Goal: Transaction & Acquisition: Subscribe to service/newsletter

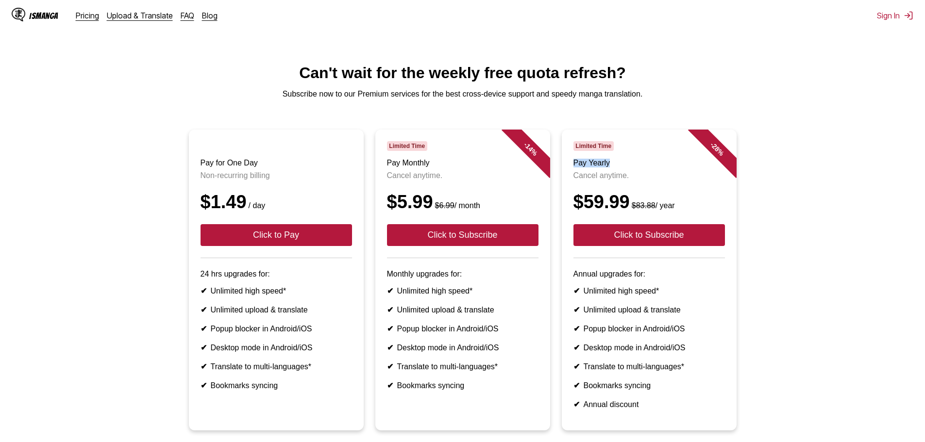
drag, startPoint x: 608, startPoint y: 168, endPoint x: 568, endPoint y: 172, distance: 40.4
click at [568, 172] on article "- 28 % Limited Time Pay Yearly Cancel anytime. $59.99 $83.88 / year Click to Su…" at bounding box center [649, 280] width 175 height 301
drag, startPoint x: 579, startPoint y: 153, endPoint x: 594, endPoint y: 152, distance: 15.6
click at [594, 151] on span "Limited Time" at bounding box center [593, 146] width 40 height 10
click at [228, 167] on h3 "Pay for One Day" at bounding box center [276, 163] width 151 height 9
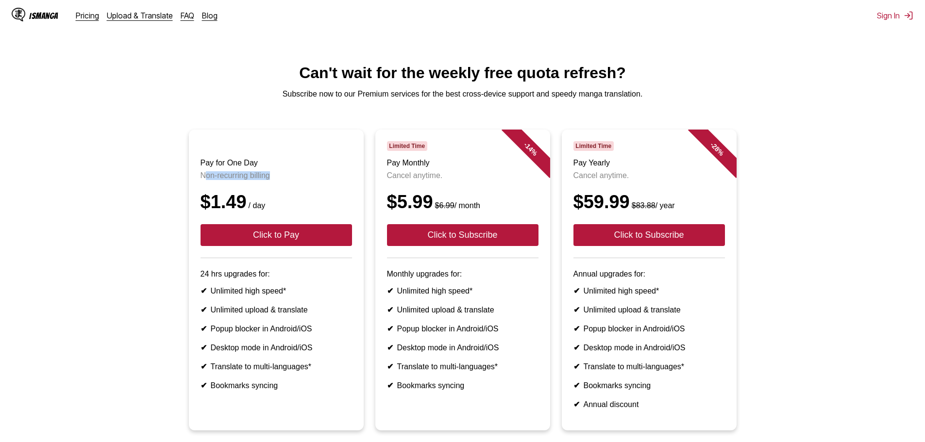
drag, startPoint x: 207, startPoint y: 185, endPoint x: 270, endPoint y: 176, distance: 64.2
click at [271, 177] on header "Pay for One Day Non-recurring billing $1.49 / day Click to Pay" at bounding box center [276, 199] width 151 height 117
click at [270, 176] on header "Pay for One Day Non-recurring billing $1.49 / day Click to Pay" at bounding box center [276, 199] width 151 height 117
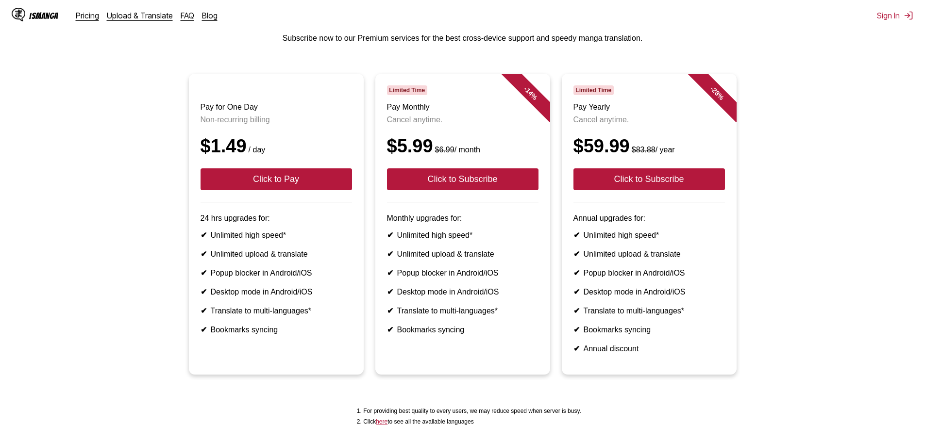
scroll to position [157, 0]
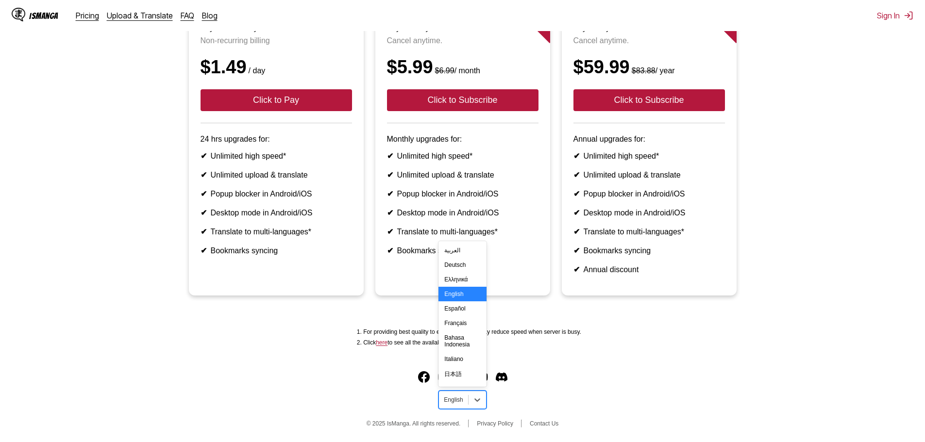
click at [449, 403] on div at bounding box center [453, 400] width 19 height 9
click at [458, 316] on div "Español" at bounding box center [462, 308] width 48 height 15
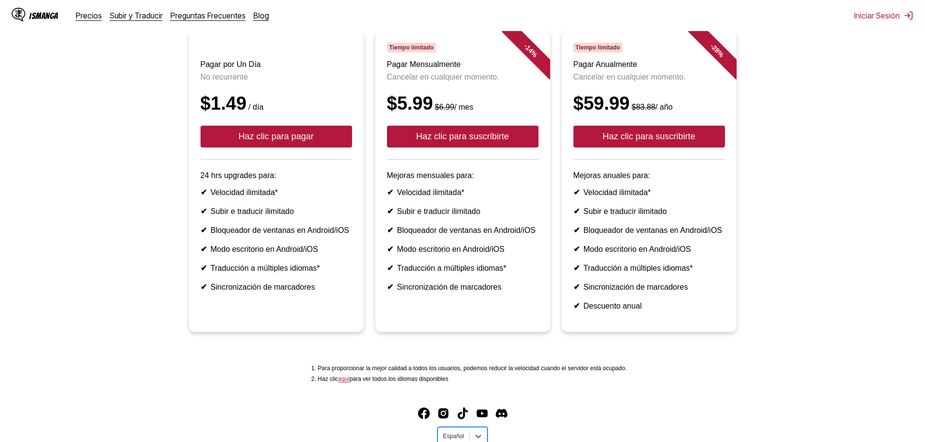
scroll to position [76, 0]
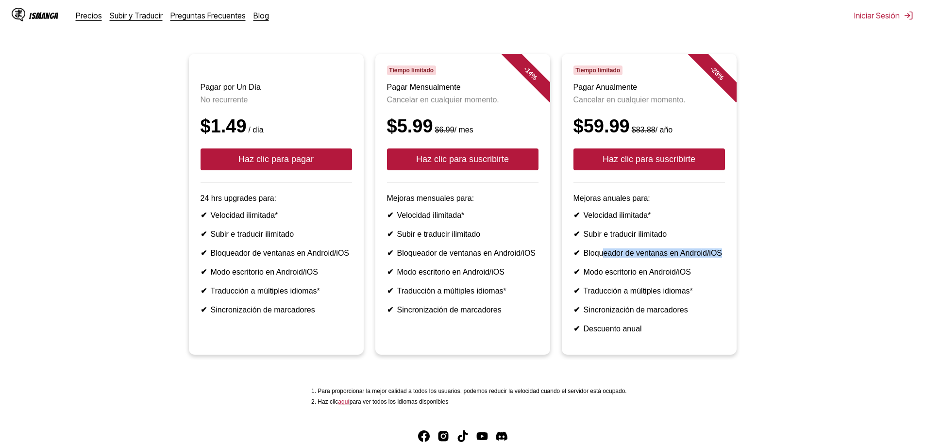
drag, startPoint x: 603, startPoint y: 273, endPoint x: 723, endPoint y: 273, distance: 119.4
click at [743, 268] on ul "Pagar por Un Día No recurrente $1.49 / día Haz clic para pagar 24 hrs upgrades …" at bounding box center [462, 210] width 909 height 313
drag, startPoint x: 590, startPoint y: 290, endPoint x: 574, endPoint y: 322, distance: 36.0
click at [689, 277] on li "✔ Modo escritorio en Android/iOS" at bounding box center [648, 272] width 151 height 9
drag, startPoint x: 567, startPoint y: 323, endPoint x: 685, endPoint y: 311, distance: 119.1
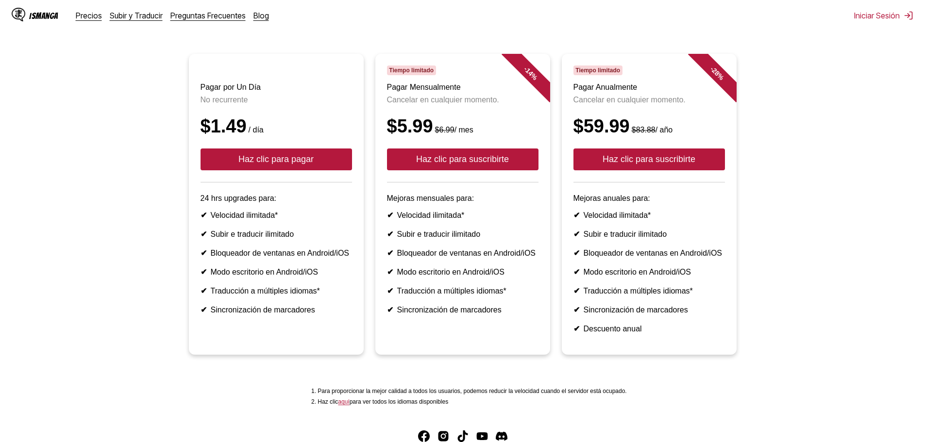
click at [698, 308] on article "- 28 % Tiempo limitado Pagar Anualmente Cancelar en cualquier momento. $59.99 $…" at bounding box center [649, 204] width 175 height 301
drag, startPoint x: 581, startPoint y: 322, endPoint x: 579, endPoint y: 378, distance: 55.9
click at [571, 355] on article "- 28 % Tiempo limitado Pagar Anualmente Cancelar en cualquier momento. $59.99 $…" at bounding box center [649, 204] width 175 height 301
drag, startPoint x: 586, startPoint y: 379, endPoint x: 626, endPoint y: 346, distance: 52.8
click at [588, 367] on ul "Pagar por Un Día No recurrente $1.49 / día Haz clic para pagar 24 hrs upgrades …" at bounding box center [462, 210] width 909 height 313
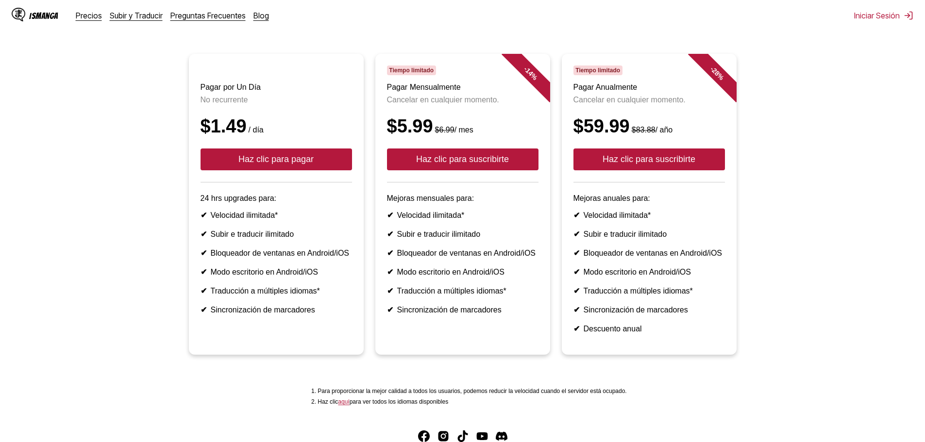
click at [626, 334] on li "✔ Descuento anual" at bounding box center [648, 328] width 151 height 9
